Goal: Find specific page/section: Find specific page/section

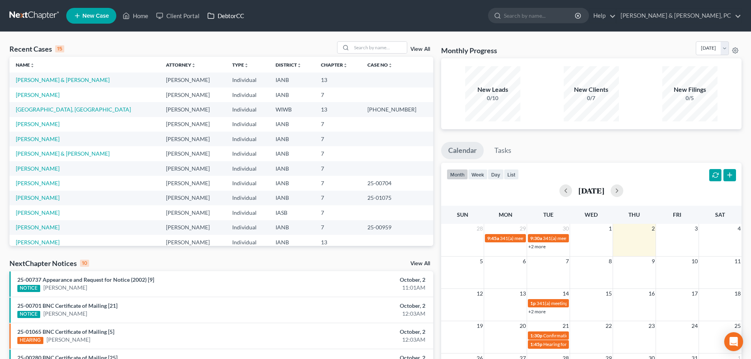
drag, startPoint x: 222, startPoint y: 11, endPoint x: 289, endPoint y: 19, distance: 67.1
click at [222, 11] on link "DebtorCC" at bounding box center [225, 16] width 45 height 14
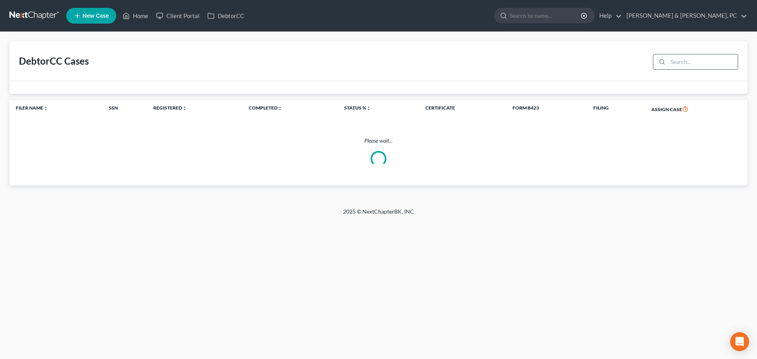
click at [675, 62] on input "search" at bounding box center [703, 61] width 70 height 15
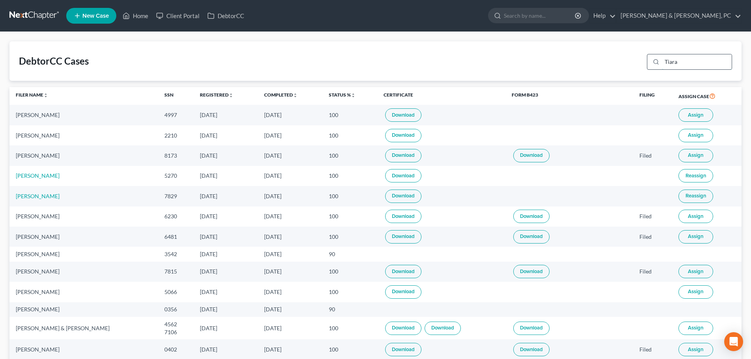
click at [689, 67] on input "Tiara" at bounding box center [697, 61] width 70 height 15
click at [679, 63] on input "Tiara" at bounding box center [697, 61] width 70 height 15
click at [659, 59] on icon at bounding box center [656, 62] width 6 height 6
click at [657, 62] on icon at bounding box center [656, 62] width 6 height 6
click at [256, 57] on div "DebtorCC Cases Tiara" at bounding box center [375, 60] width 732 height 39
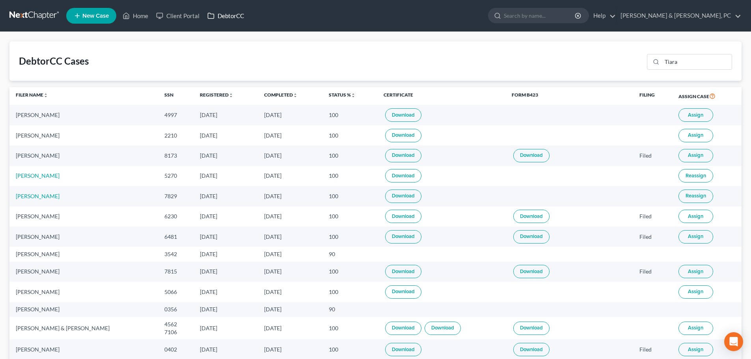
click at [225, 10] on link "DebtorCC" at bounding box center [225, 16] width 45 height 14
click at [686, 62] on input "Tiara" at bounding box center [697, 61] width 70 height 15
type input "Tiara"
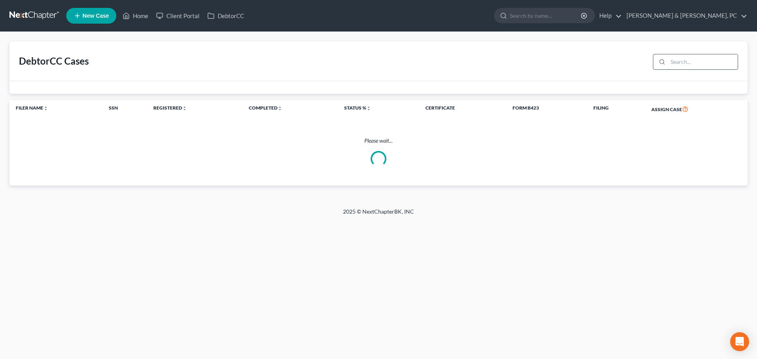
click at [689, 63] on input "search" at bounding box center [703, 61] width 70 height 15
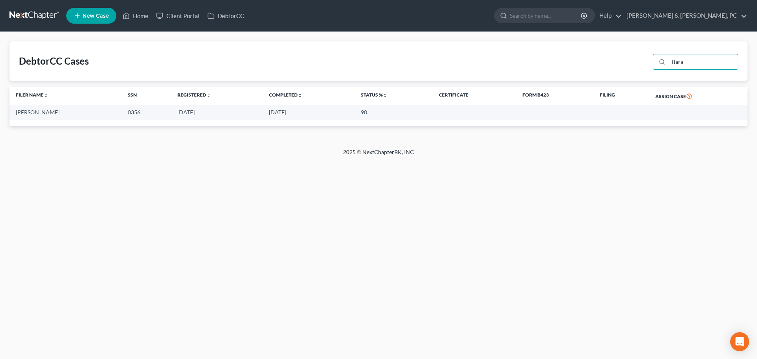
type input "Tiara"
click at [43, 15] on link at bounding box center [34, 16] width 50 height 14
